Goal: Task Accomplishment & Management: Use online tool/utility

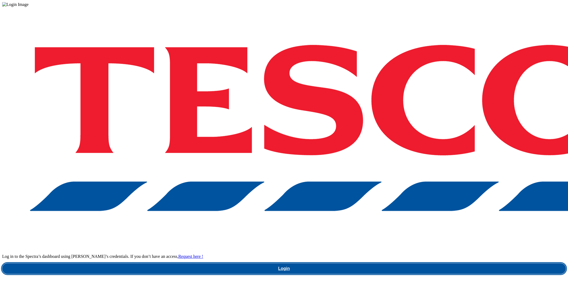
click at [426, 264] on link "Login" at bounding box center [284, 269] width 564 height 11
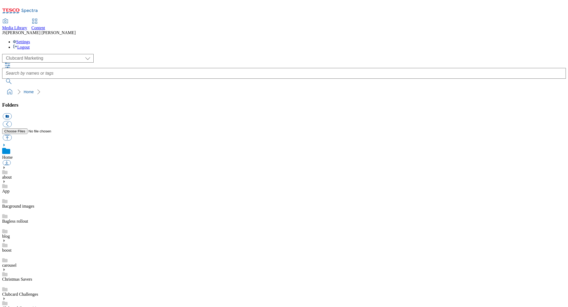
scroll to position [0, 0]
click at [45, 54] on select "Clubcard Marketing Dotcom UK GHS Marketing UK GHS ROI iGHS Marketing CE MCA CZ …" at bounding box center [47, 58] width 91 height 9
click at [4, 54] on select "Clubcard Marketing Dotcom UK GHS Marketing UK GHS ROI iGHS Marketing CE MCA CZ …" at bounding box center [47, 58] width 91 height 9
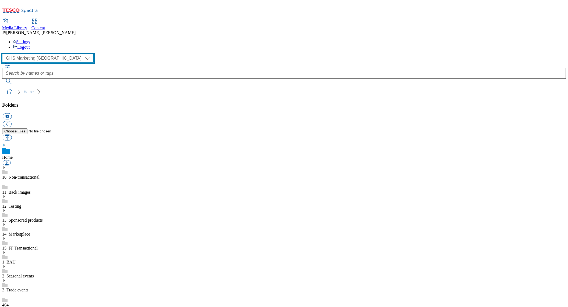
click at [49, 54] on select "Clubcard Marketing Dotcom UK GHS Marketing UK GHS ROI iGHS Marketing CE MCA CZ …" at bounding box center [47, 58] width 91 height 9
click at [4, 54] on select "Clubcard Marketing Dotcom UK GHS Marketing UK GHS ROI iGHS Marketing CE MCA CZ …" at bounding box center [47, 58] width 91 height 9
click at [48, 54] on select "Clubcard Marketing Dotcom UK GHS Marketing UK GHS ROI iGHS Marketing CE MCA CZ …" at bounding box center [47, 58] width 91 height 9
select select "flare-ghs-mktg"
click at [4, 54] on select "Clubcard Marketing Dotcom UK GHS Marketing UK GHS ROI iGHS Marketing CE MCA CZ …" at bounding box center [47, 58] width 91 height 9
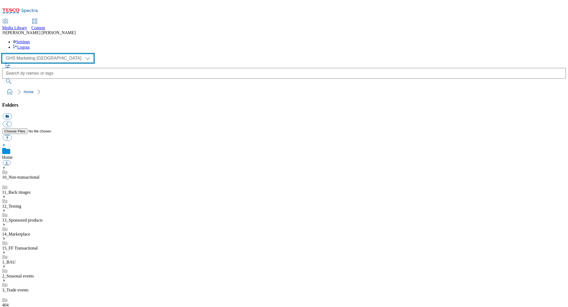
scroll to position [98, 0]
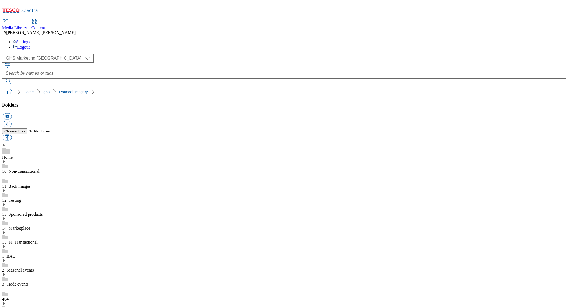
scroll to position [297, 0]
drag, startPoint x: 382, startPoint y: 208, endPoint x: 391, endPoint y: 209, distance: 9.5
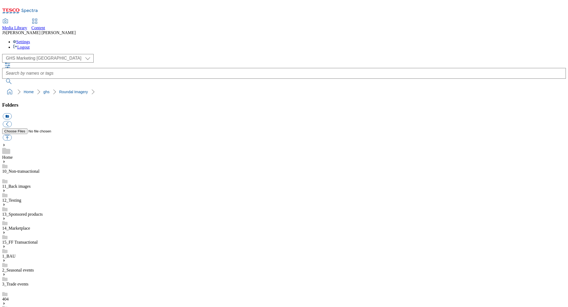
type input "rounded_super_department_hobbies_and_stationery"
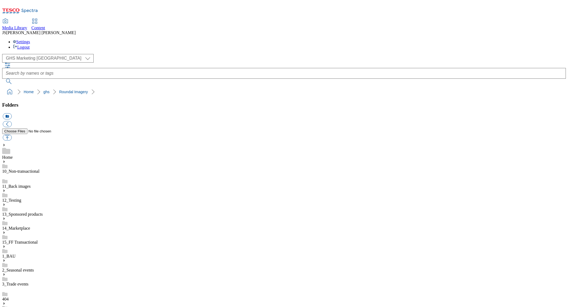
scroll to position [252, 0]
drag, startPoint x: 458, startPoint y: 185, endPoint x: 443, endPoint y: 214, distance: 32.7
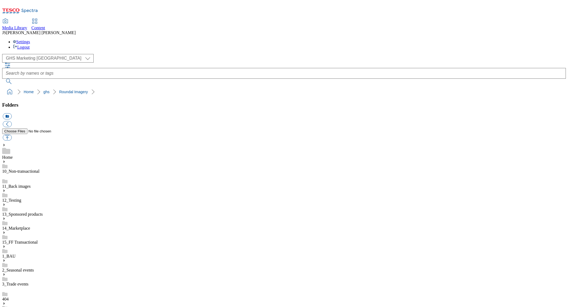
scroll to position [0, 23]
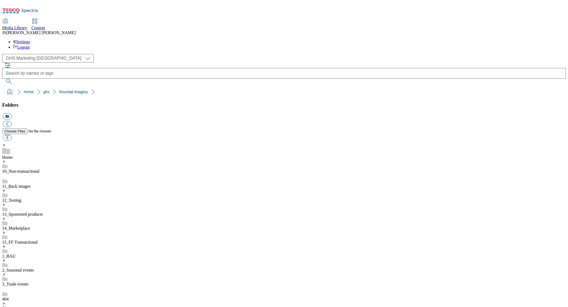
paste input "rounded_super_department_hobbies_and_stationery"
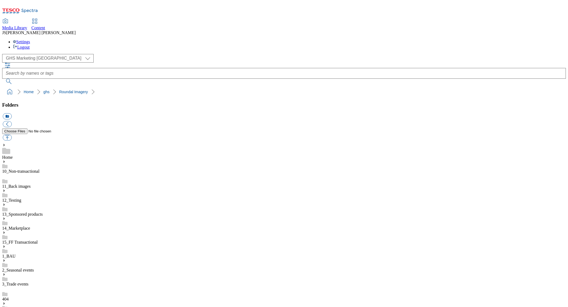
type input "rounded_super_department_hobbies_and_stationery"
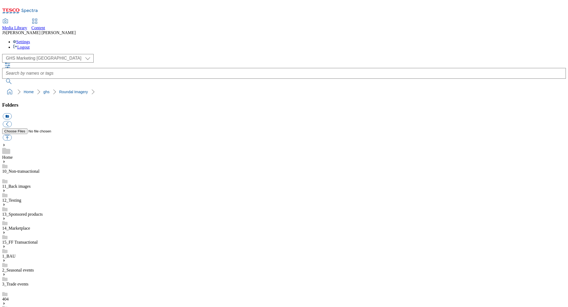
scroll to position [250, 0]
click at [45, 26] on span "Content" at bounding box center [38, 28] width 14 height 5
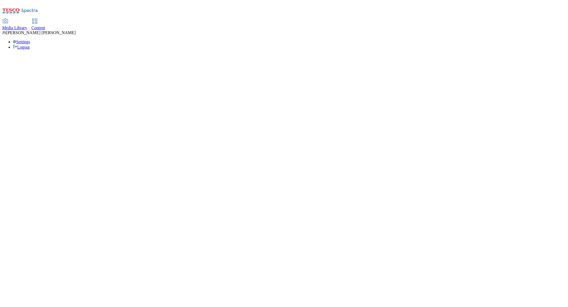
select select "phones-uk"
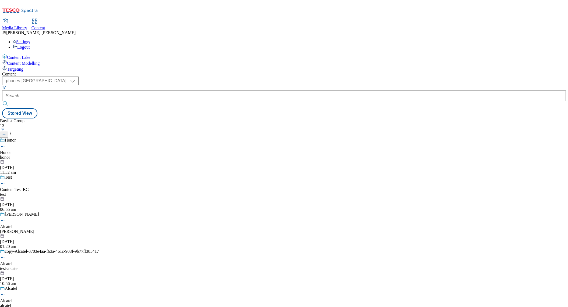
click at [35, 61] on span "Content Modelling" at bounding box center [23, 63] width 33 height 5
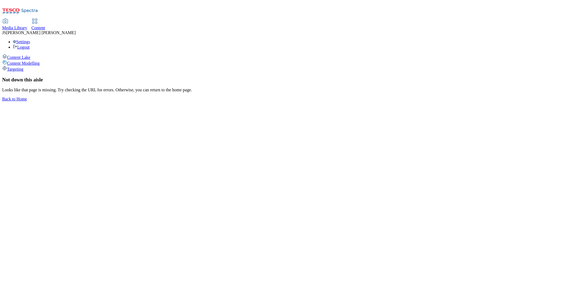
click at [22, 67] on span "Targeting" at bounding box center [15, 69] width 16 height 5
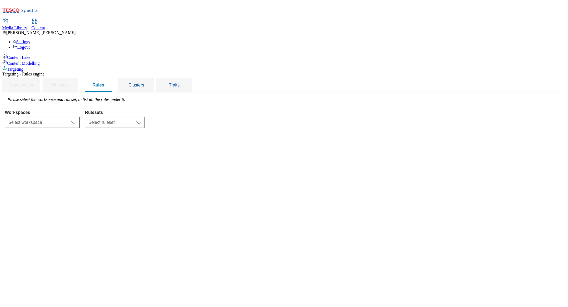
click at [26, 55] on span "Content Lake" at bounding box center [18, 57] width 23 height 5
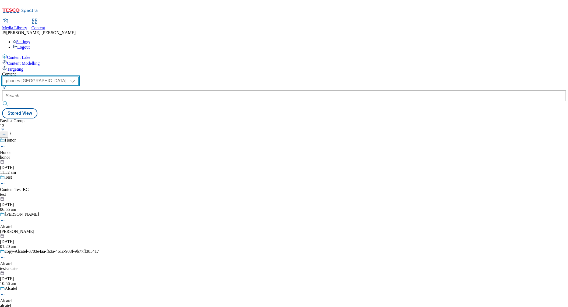
click at [79, 77] on select "ghs-roi ghs-uk ighs-cz ighs-hu ighs-sk phones-uk" at bounding box center [40, 81] width 76 height 9
select select "ghs-uk"
click at [70, 77] on select "ghs-roi ghs-uk ighs-cz ighs-hu ighs-sk phones-uk" at bounding box center [40, 81] width 76 height 9
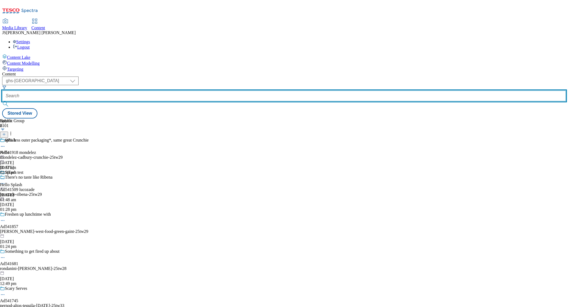
click at [128, 91] on input "text" at bounding box center [284, 96] width 564 height 11
click at [130, 91] on input "text" at bounding box center [284, 96] width 564 height 11
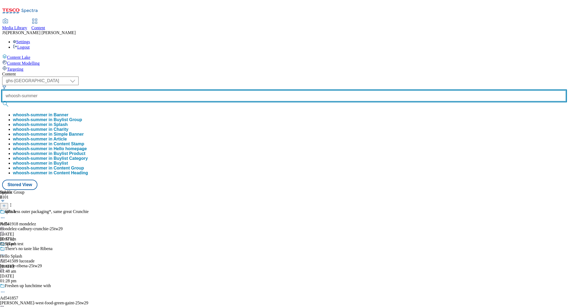
type input "whoosh-summer"
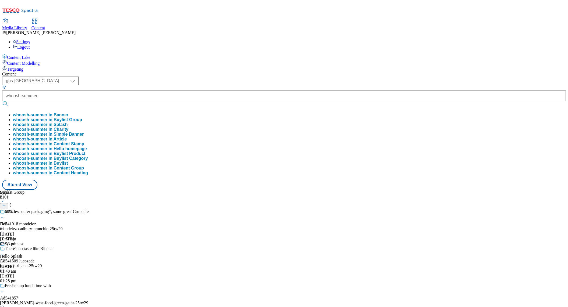
click at [82, 118] on button "whoosh-summer in Buylist Group" at bounding box center [47, 120] width 69 height 5
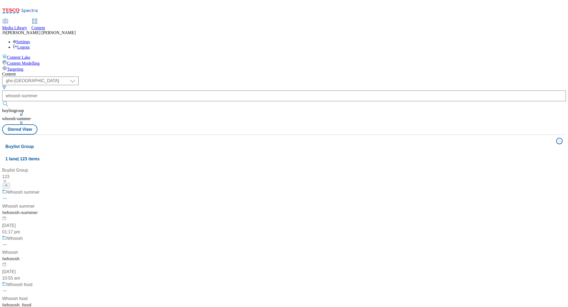
click at [71, 210] on div "/ whoosh-summer" at bounding box center [36, 213] width 69 height 6
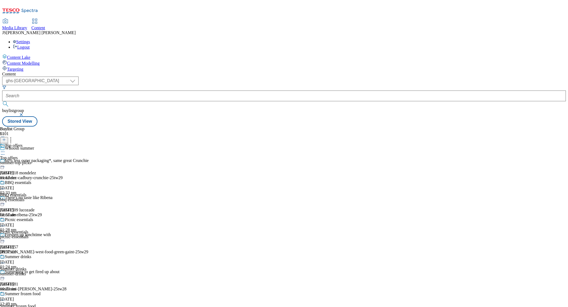
scroll to position [137, 0]
click at [45, 272] on div "summer-drinks" at bounding box center [22, 274] width 45 height 5
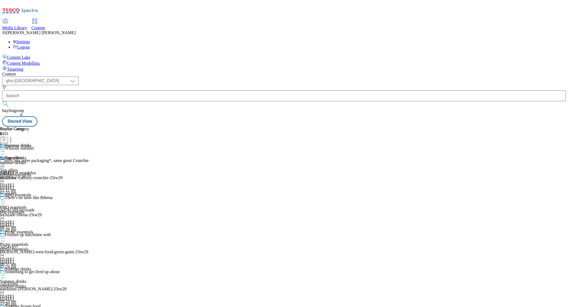
click at [5, 273] on icon at bounding box center [2, 275] width 5 height 5
click at [23, 285] on span "Edit" at bounding box center [20, 287] width 6 height 4
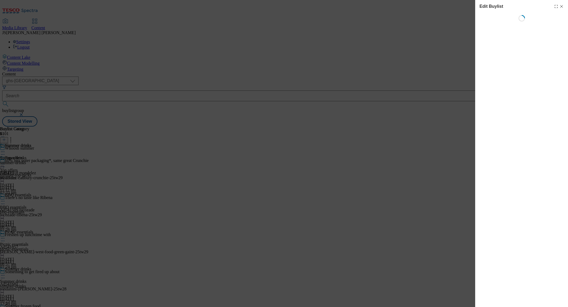
select select "evergreen"
select select "Banner"
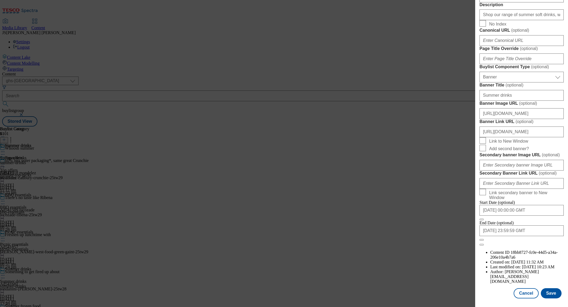
scroll to position [499, 0]
click at [547, 293] on button "Save" at bounding box center [551, 294] width 21 height 10
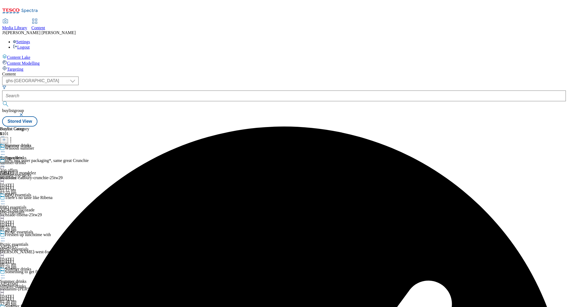
click at [5, 149] on icon at bounding box center [2, 151] width 5 height 5
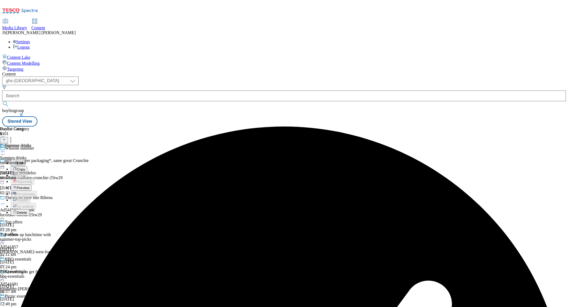
click at [29, 186] on span "Preview" at bounding box center [23, 188] width 13 height 4
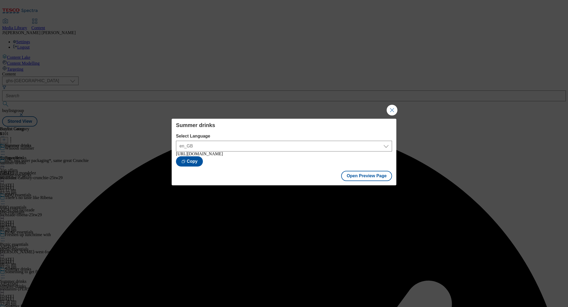
drag, startPoint x: 392, startPoint y: 107, endPoint x: 367, endPoint y: 100, distance: 26.4
click at [392, 107] on button "Close Modal" at bounding box center [392, 110] width 11 height 11
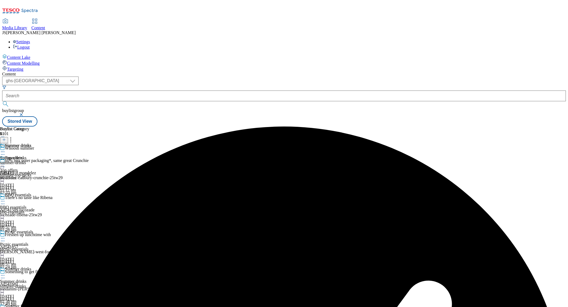
click at [5, 149] on icon at bounding box center [2, 151] width 5 height 5
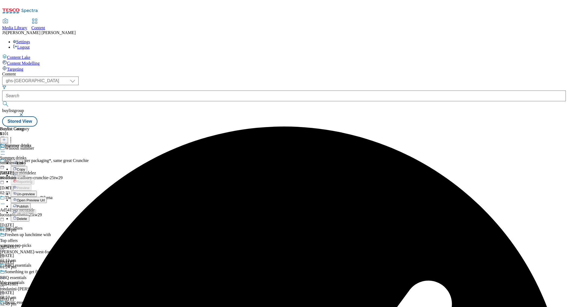
click at [29, 205] on span "Publish" at bounding box center [23, 207] width 12 height 4
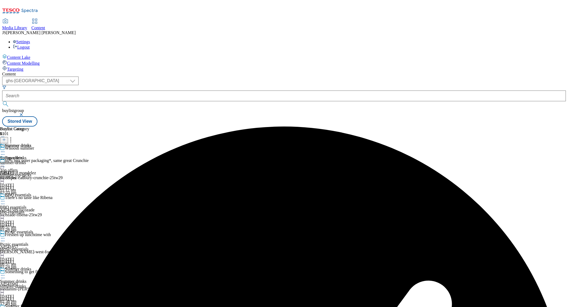
click at [27, 26] on div "Media Library" at bounding box center [14, 28] width 25 height 5
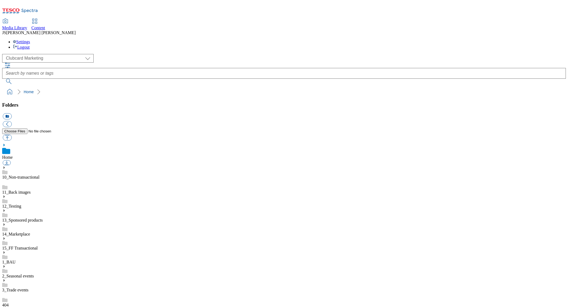
scroll to position [1, 0]
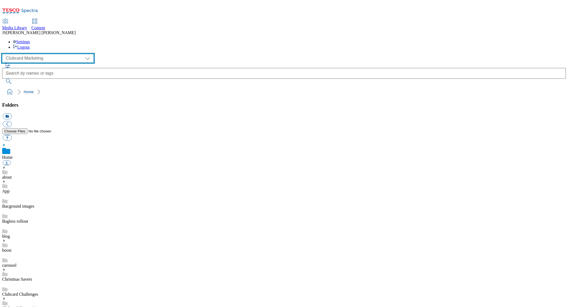
click at [27, 54] on select "Clubcard Marketing Dotcom UK GHS Marketing UK GHS ROI iGHS Marketing CE MCA CZ …" at bounding box center [47, 58] width 91 height 9
select select "flare-ghs-mktg"
click at [4, 54] on select "Clubcard Marketing Dotcom UK GHS Marketing UK GHS ROI iGHS Marketing CE MCA CZ …" at bounding box center [47, 58] width 91 height 9
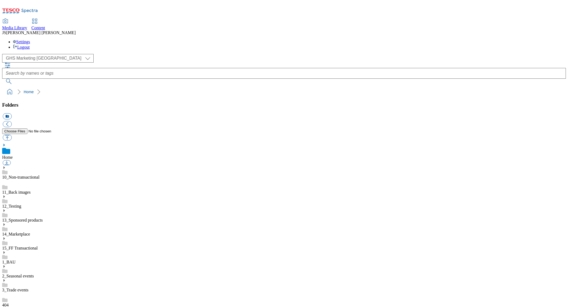
scroll to position [122, 0]
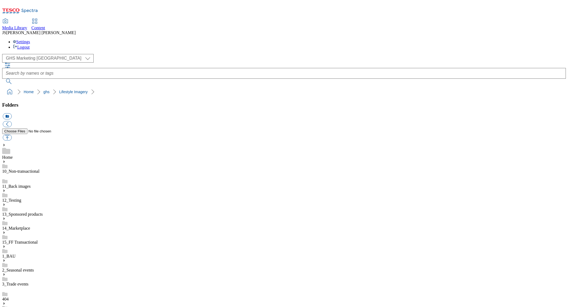
scroll to position [51, 0]
